Goal: Navigation & Orientation: Find specific page/section

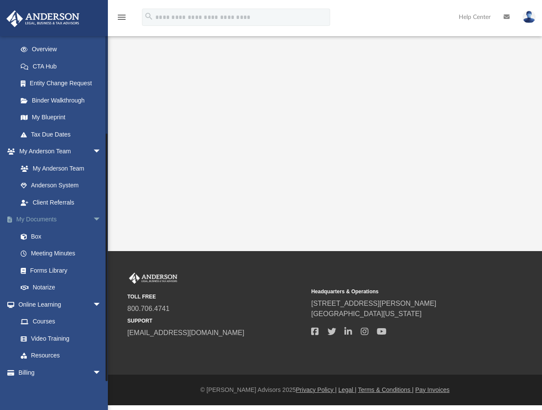
scroll to position [130, 0]
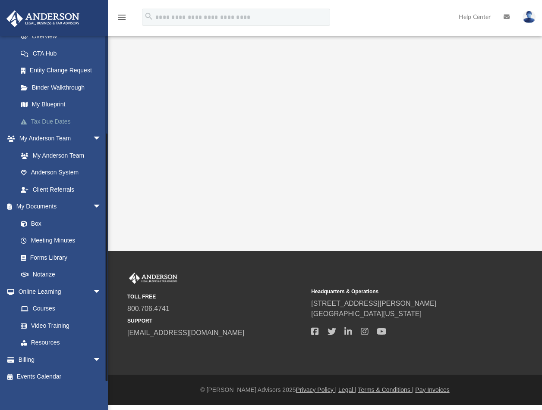
click at [57, 113] on link "Tax Due Dates" at bounding box center [63, 121] width 102 height 17
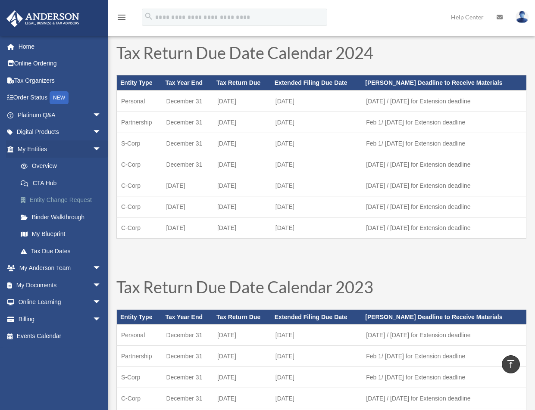
scroll to position [259, 0]
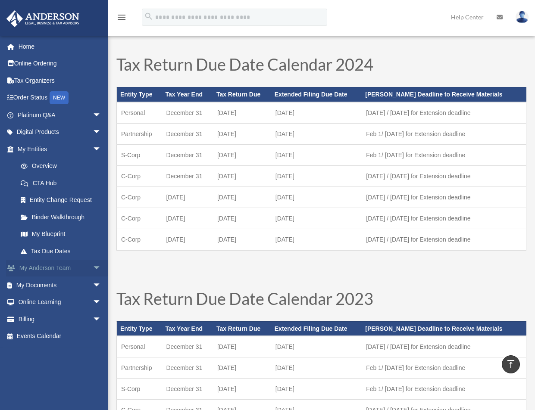
click at [93, 268] on span "arrow_drop_down" at bounding box center [101, 269] width 17 height 18
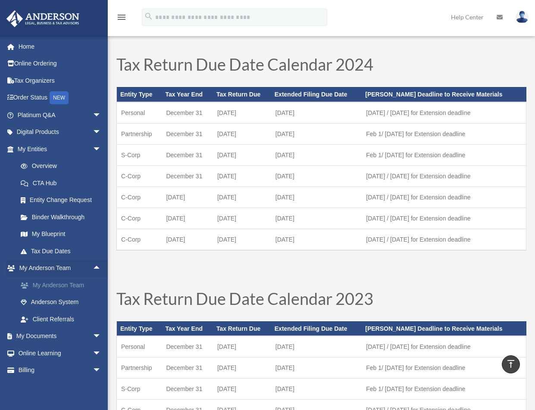
click at [69, 284] on link "My Anderson Team" at bounding box center [63, 285] width 102 height 17
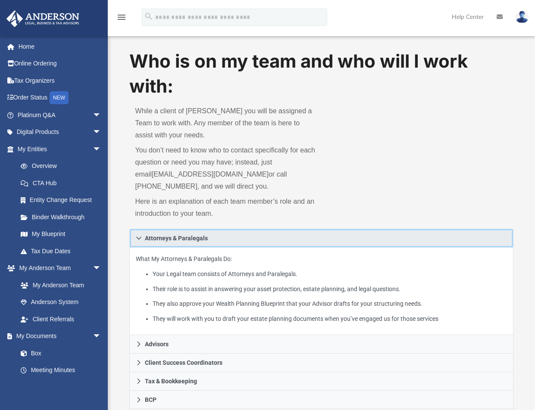
click at [136, 236] on icon at bounding box center [139, 238] width 6 height 6
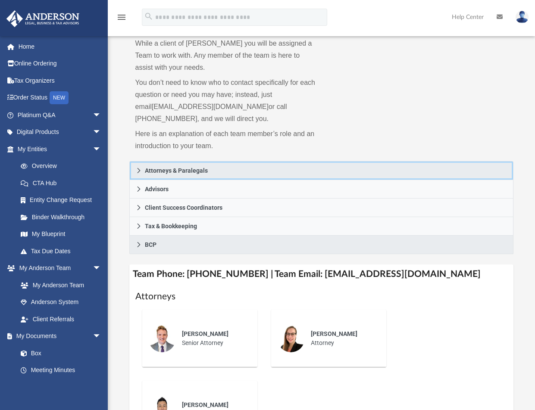
scroll to position [276, 0]
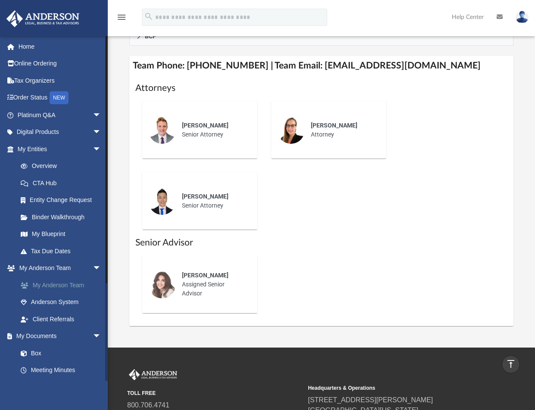
click at [76, 282] on link "My Anderson Team" at bounding box center [63, 285] width 102 height 17
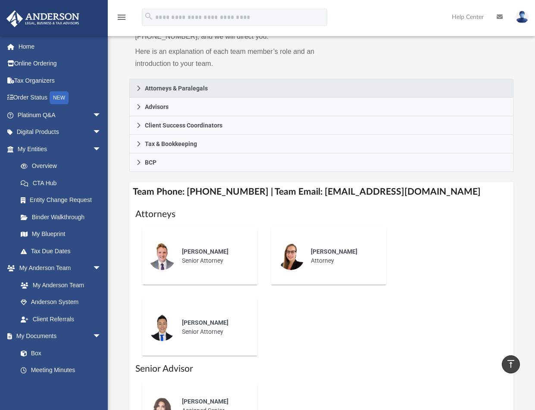
scroll to position [0, 0]
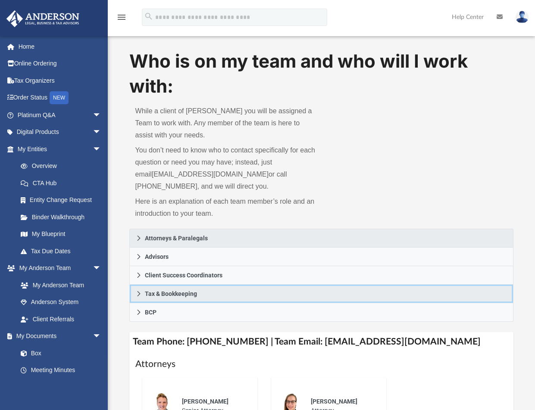
click at [134, 296] on link "Tax & Bookkeeping" at bounding box center [321, 294] width 385 height 19
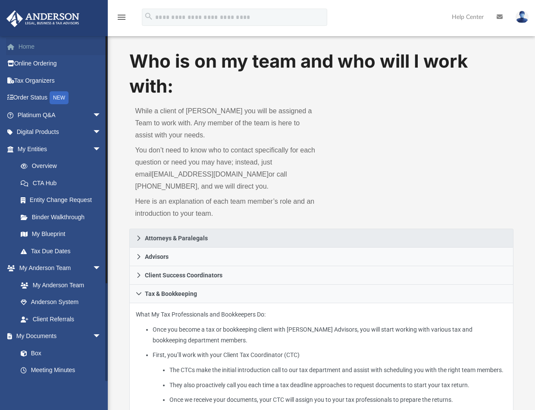
click at [40, 50] on link "Home" at bounding box center [60, 46] width 108 height 17
